Goal: Check status: Check status

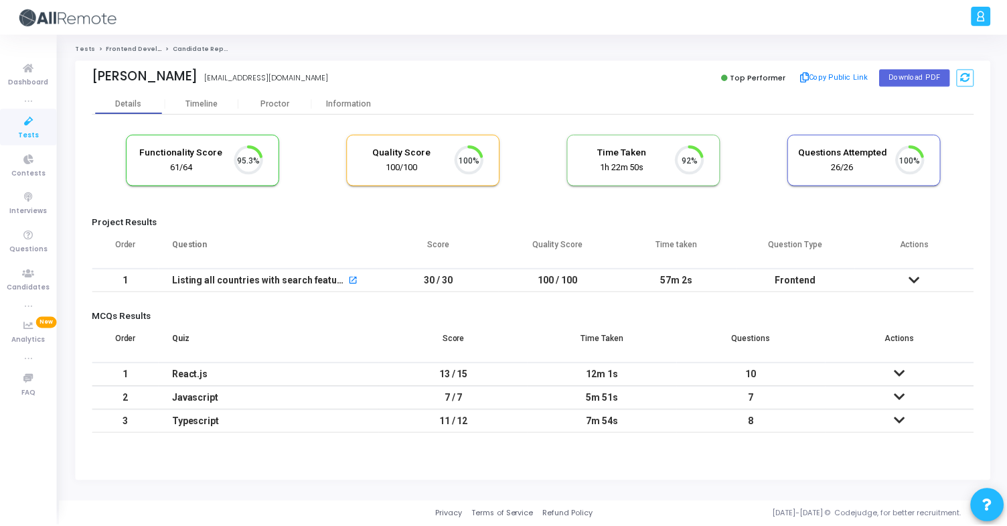
scroll to position [28, 34]
click at [332, 108] on div "Information" at bounding box center [350, 103] width 74 height 10
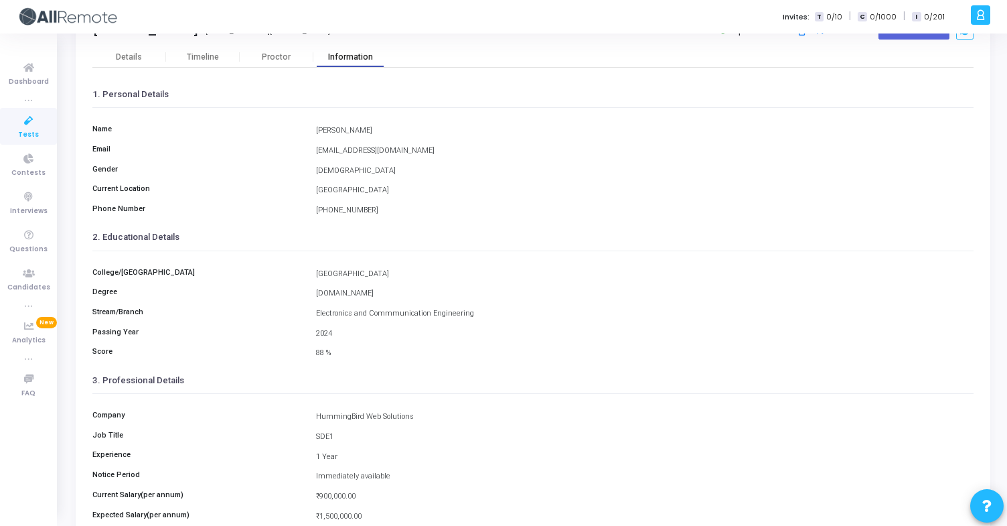
scroll to position [175, 0]
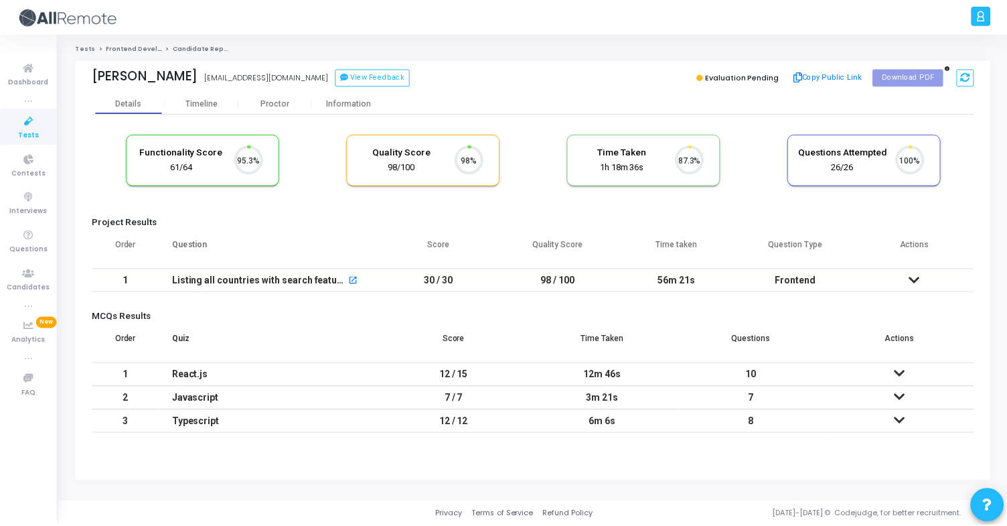
scroll to position [28, 34]
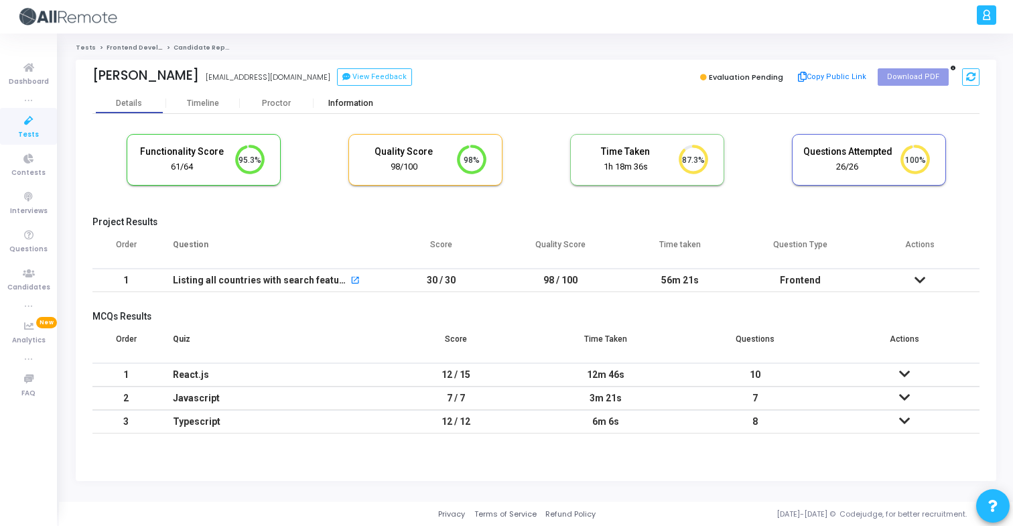
click at [341, 100] on div "Information" at bounding box center [350, 103] width 74 height 10
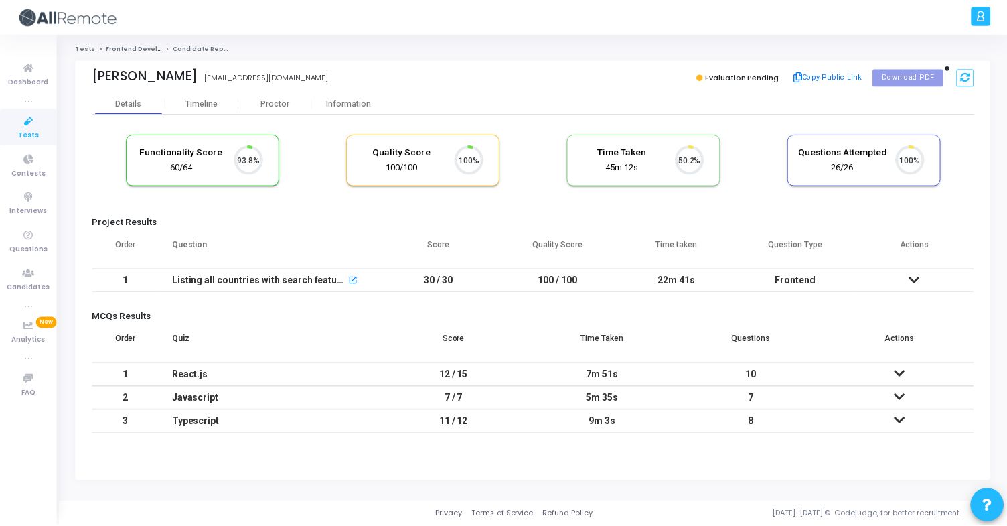
scroll to position [28, 34]
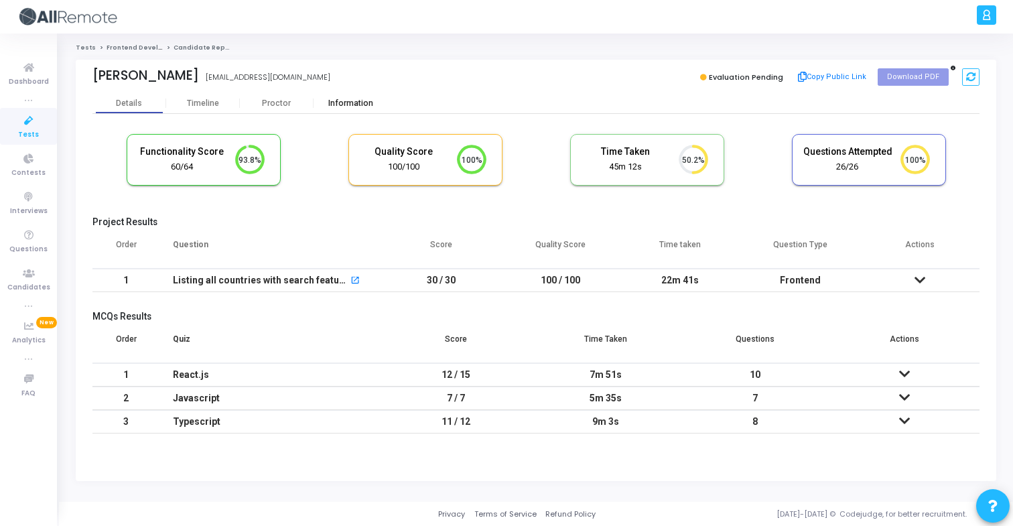
click at [333, 98] on div "Information" at bounding box center [350, 103] width 74 height 10
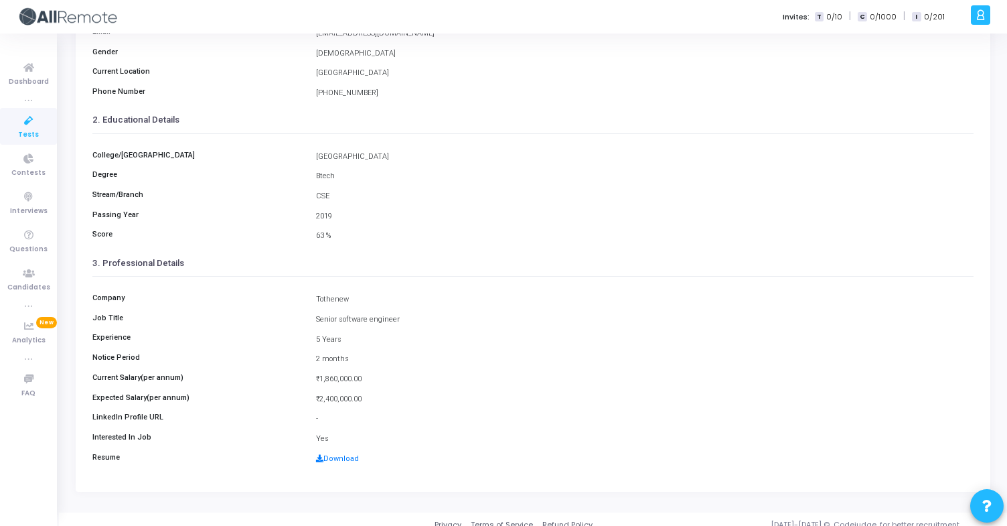
scroll to position [165, 0]
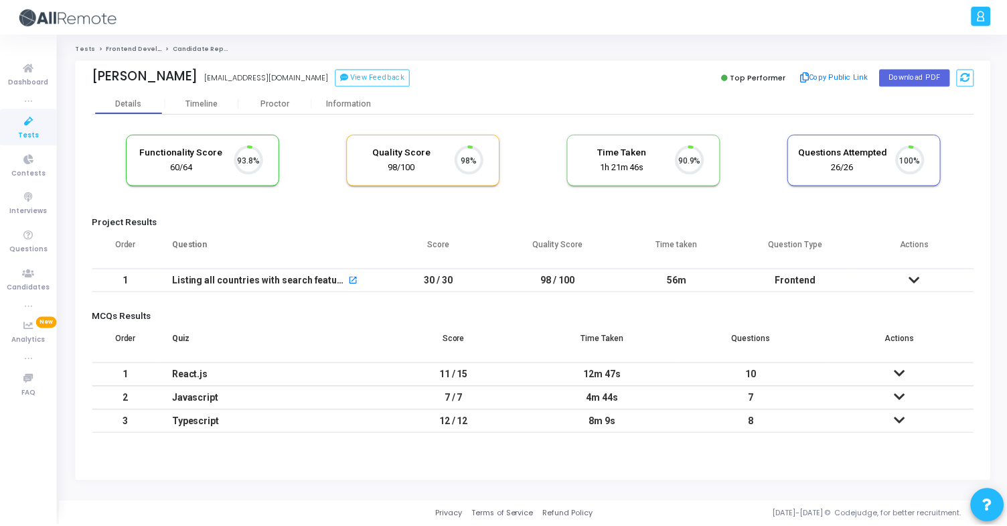
scroll to position [28, 34]
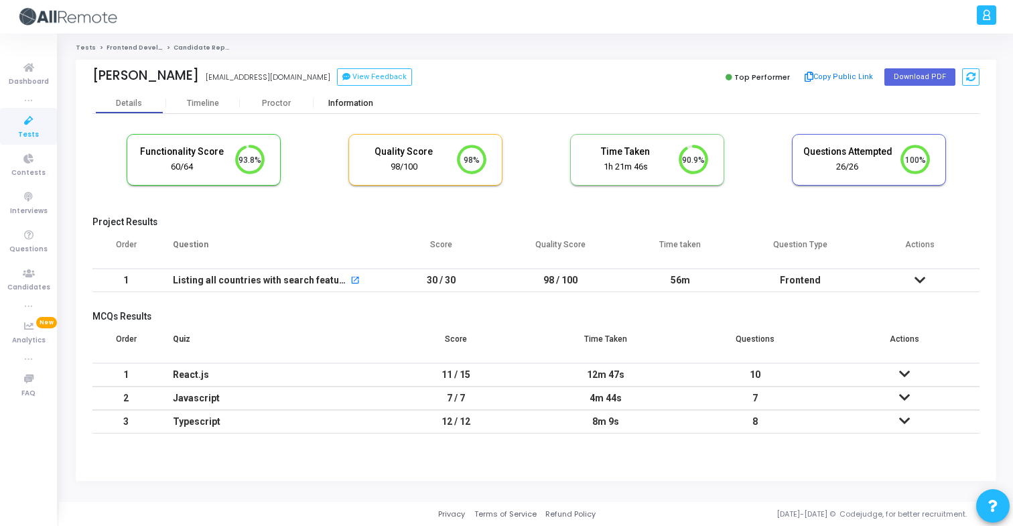
click at [356, 100] on div "Information" at bounding box center [350, 103] width 74 height 10
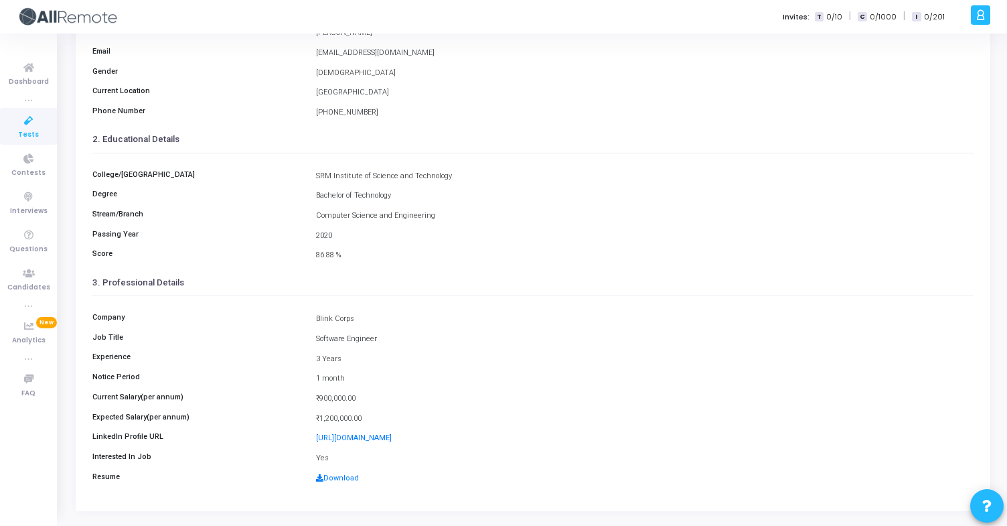
scroll to position [175, 0]
